Goal: Task Accomplishment & Management: Use online tool/utility

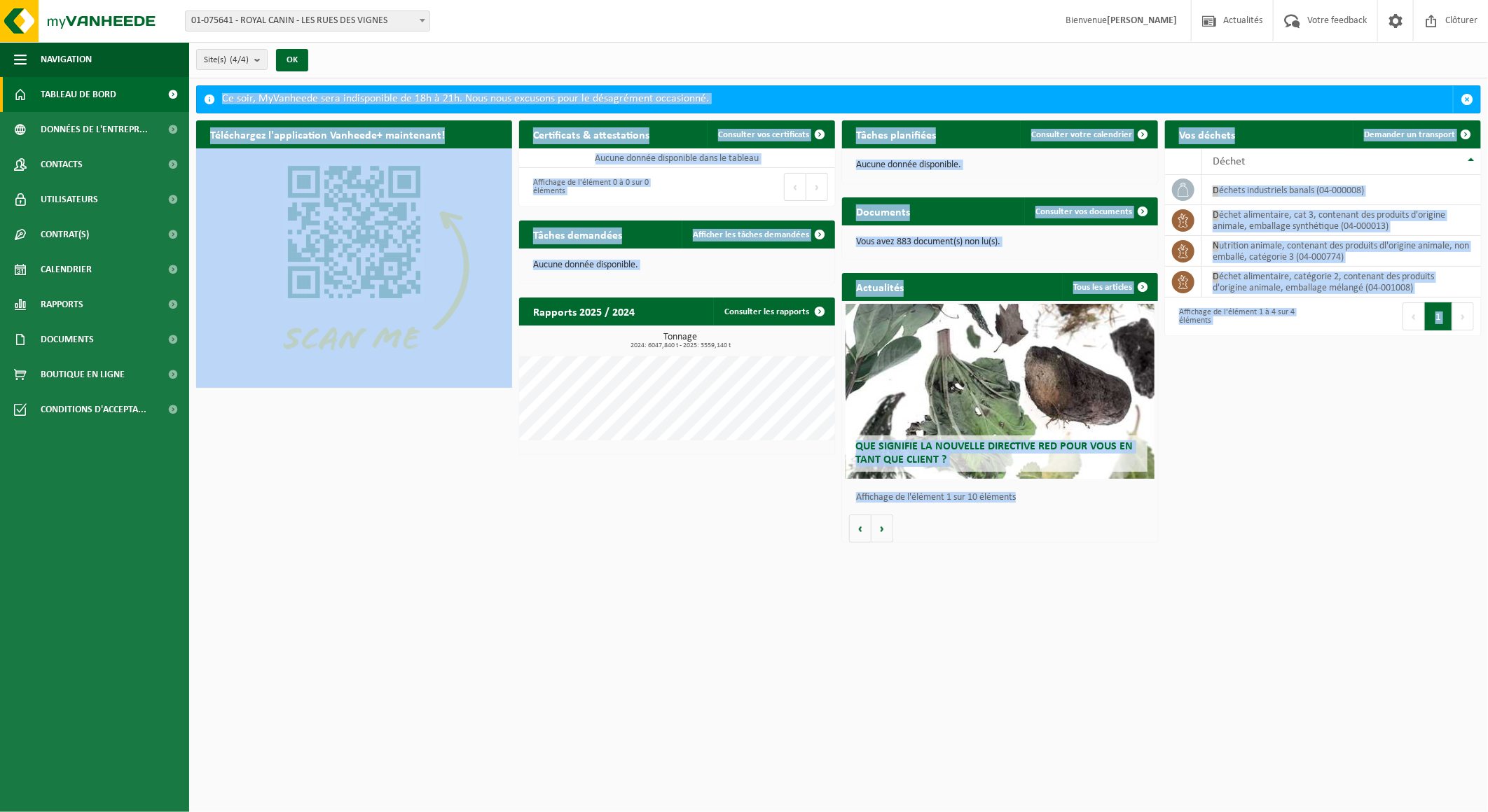
drag, startPoint x: 1072, startPoint y: 505, endPoint x: 218, endPoint y: 84, distance: 952.1
click at [218, 84] on div "Site(s) (4/4) Tout sélectionner Tout désélectionner Sélectionner les actifs ROY…" at bounding box center [744, 275] width 1488 height 550
click at [509, 554] on html "Site: 01-075641 - ROYAL CANIN - LES RUES DES VIGNES 10-801246 - LOG'S - [GEOGRA…" at bounding box center [744, 406] width 1488 height 812
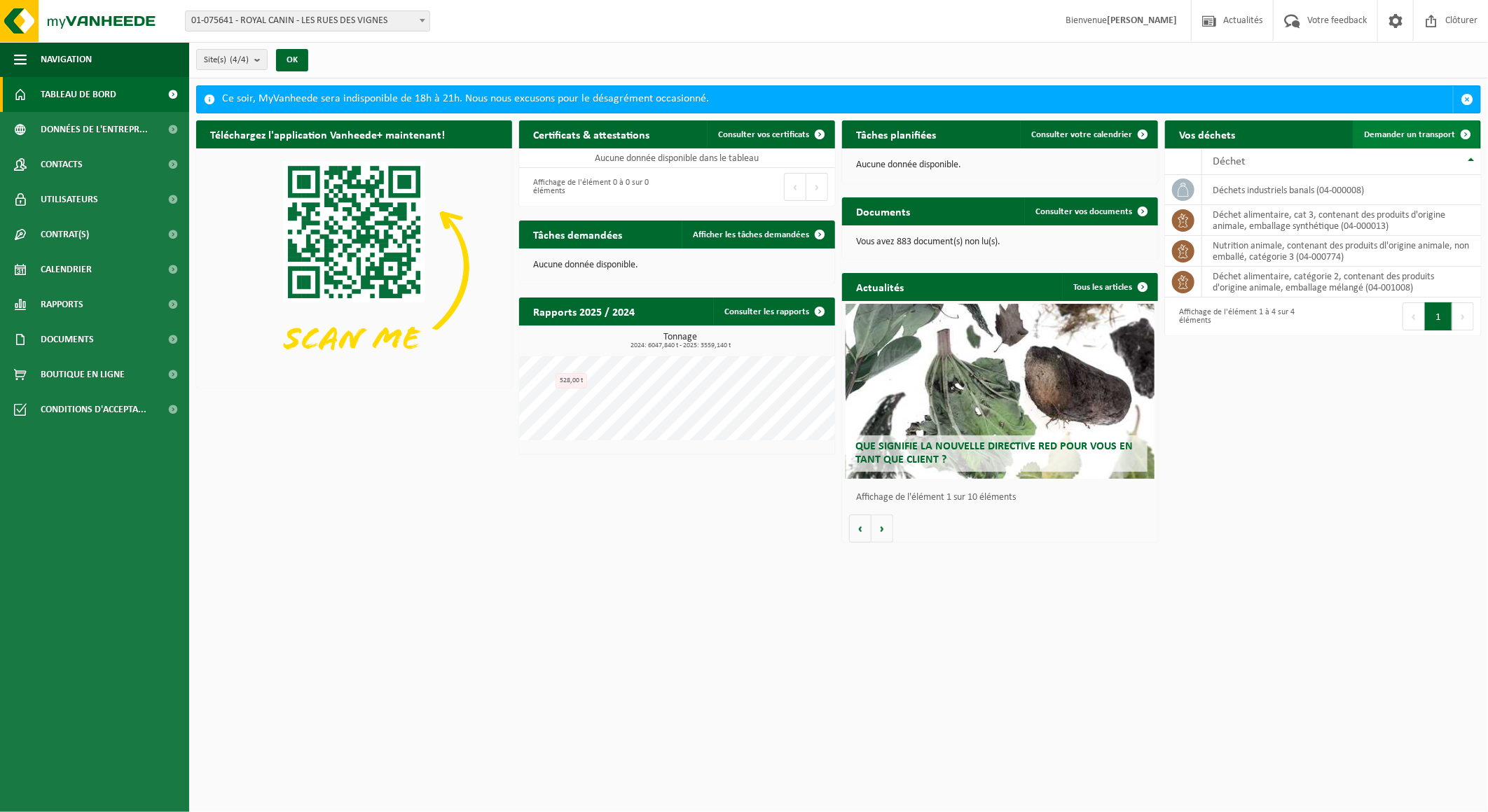
click at [1411, 134] on span "Demander un transport" at bounding box center [1409, 135] width 91 height 9
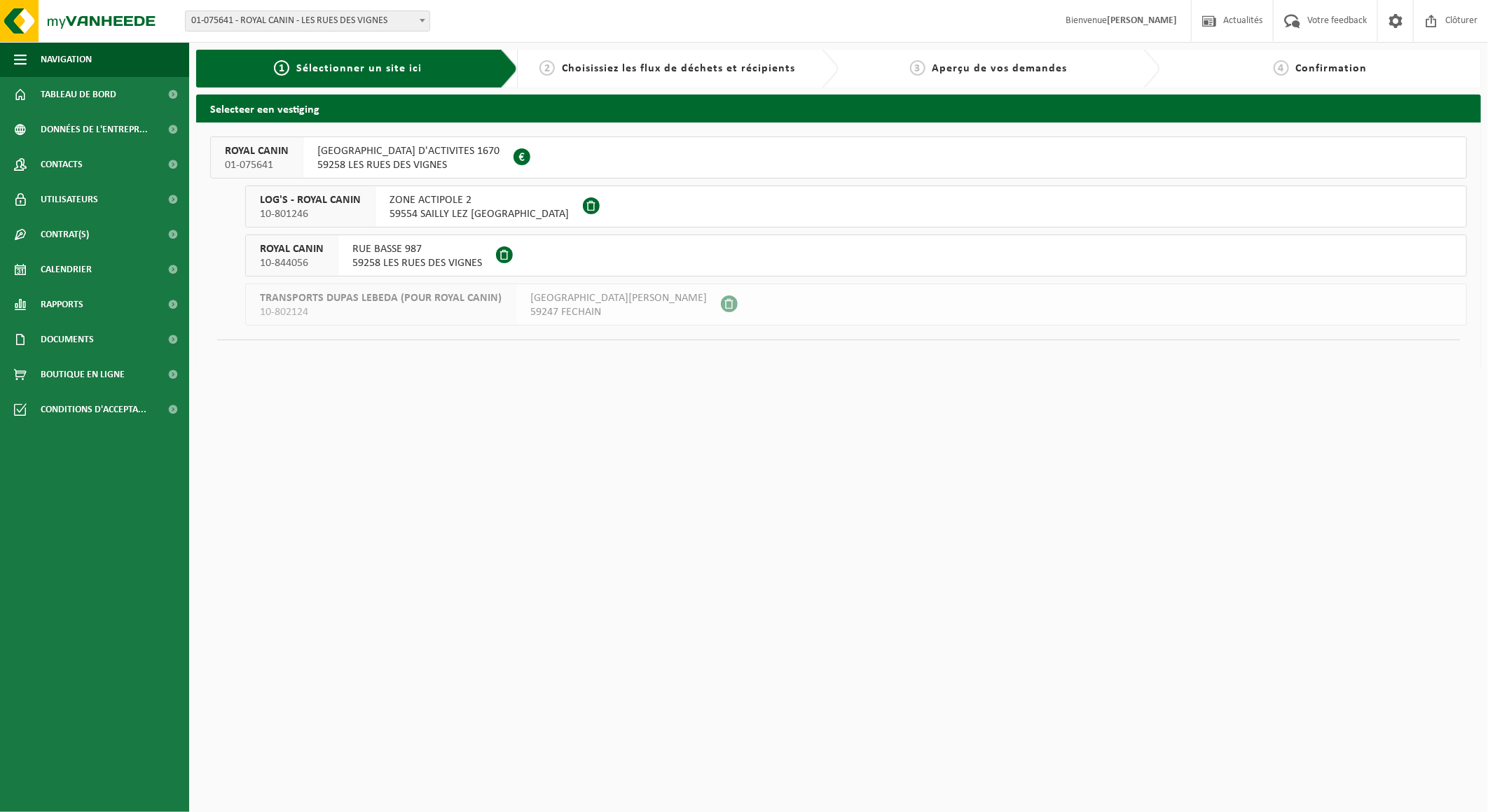
click at [476, 444] on html "Site: 01-075641 - ROYAL CANIN - LES RUES DES VIGNES 10-801246 - LOG'S - ROYAL C…" at bounding box center [744, 406] width 1488 height 812
